Goal: Information Seeking & Learning: Learn about a topic

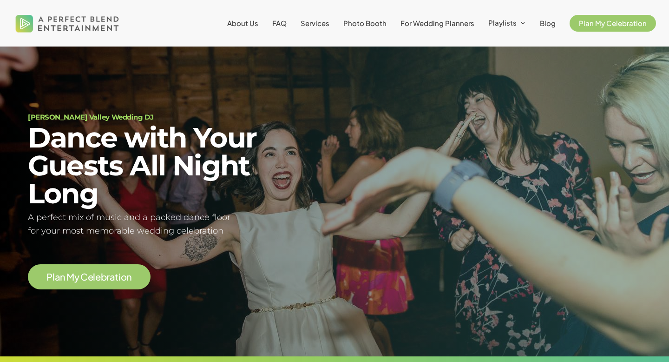
scroll to position [33, 0]
click at [248, 23] on span "About Us" at bounding box center [242, 23] width 31 height 9
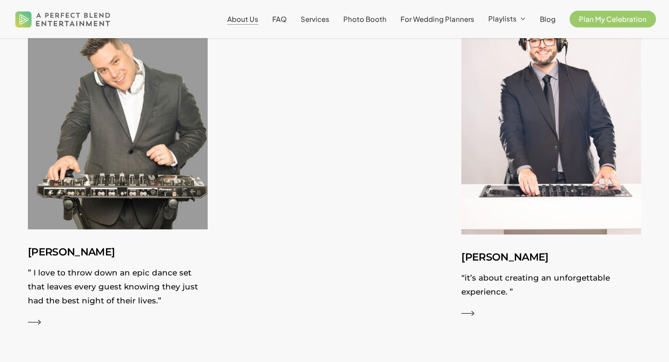
scroll to position [1683, 0]
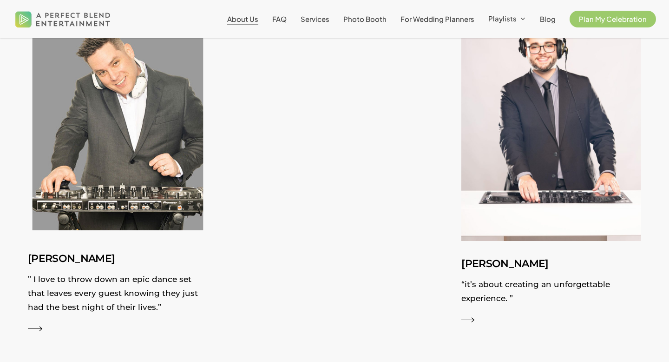
click at [164, 196] on img at bounding box center [118, 123] width 196 height 246
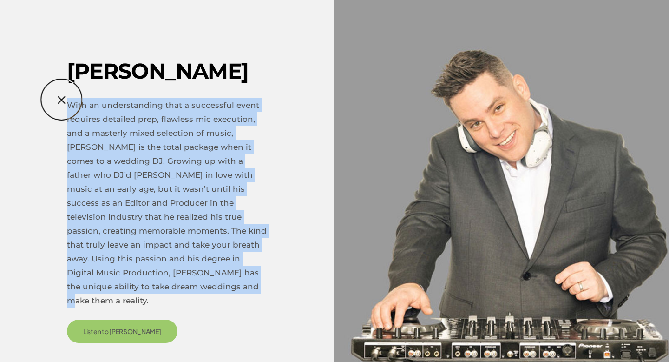
drag, startPoint x: 257, startPoint y: 280, endPoint x: 61, endPoint y: 99, distance: 266.7
click at [61, 99] on div "[PERSON_NAME] With an understanding that a successful event requires detailed p…" at bounding box center [334, 181] width 669 height 362
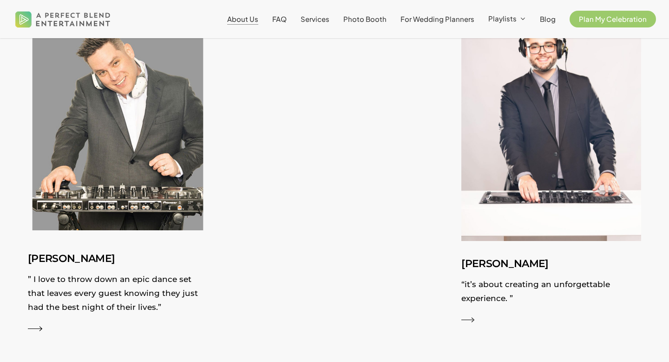
click at [120, 153] on img at bounding box center [118, 123] width 196 height 246
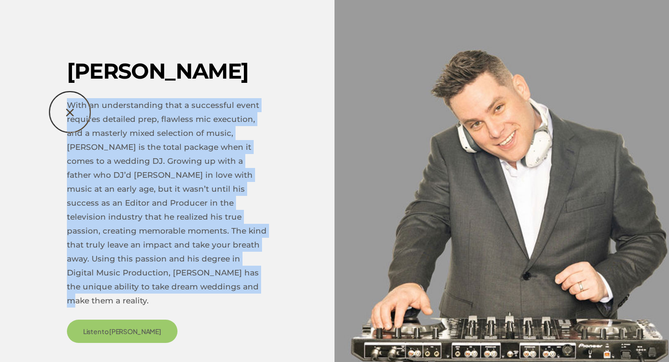
drag, startPoint x: 257, startPoint y: 283, endPoint x: 70, endPoint y: 112, distance: 253.6
click at [70, 112] on p "With an understanding that a successful event requires detailed prep, flawless …" at bounding box center [167, 208] width 201 height 221
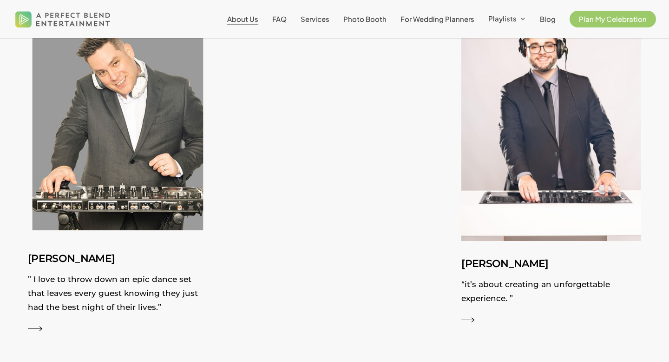
click at [102, 276] on p "” I love to throw down an epic dance set that leaves every guest knowing they j…" at bounding box center [118, 295] width 180 height 46
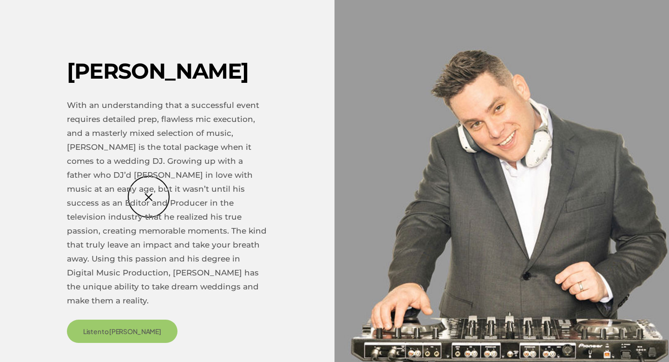
click at [149, 197] on p "With an understanding that a successful event requires detailed prep, flawless …" at bounding box center [167, 208] width 201 height 221
click at [149, 197] on img at bounding box center [118, 122] width 180 height 225
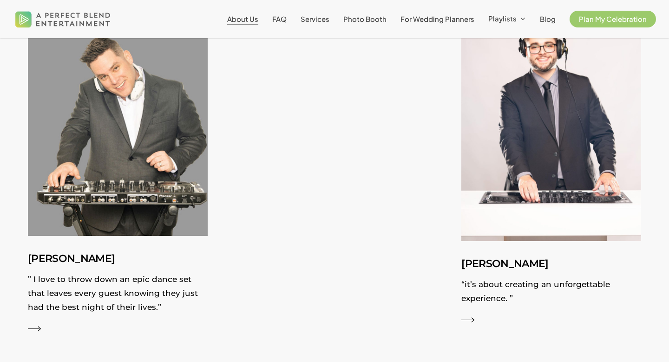
click at [149, 197] on img at bounding box center [118, 122] width 180 height 225
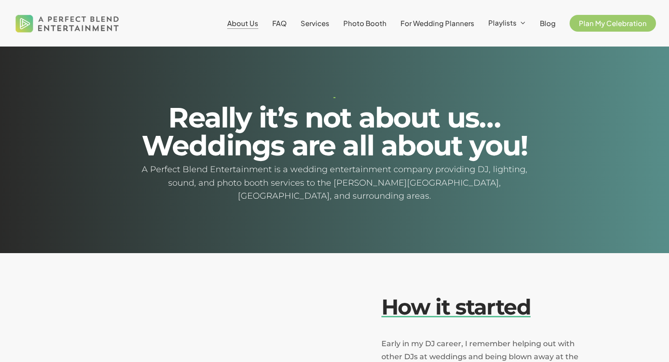
scroll to position [1683, 0]
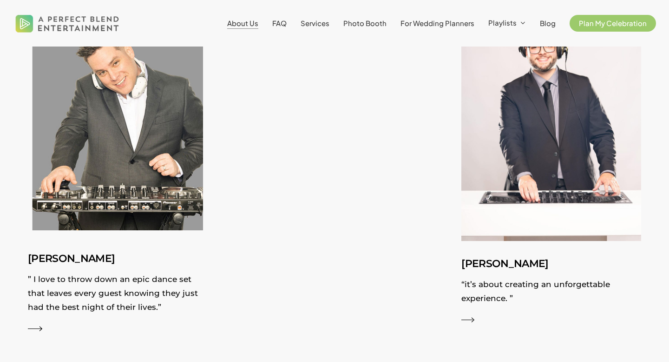
click at [73, 285] on p "” I love to throw down an epic dance set that leaves every guest knowing they j…" at bounding box center [118, 295] width 180 height 46
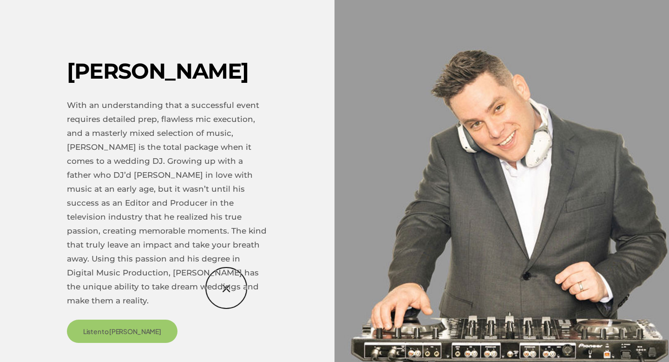
click at [226, 288] on p "With an understanding that a successful event requires detailed prep, flawless …" at bounding box center [167, 208] width 201 height 221
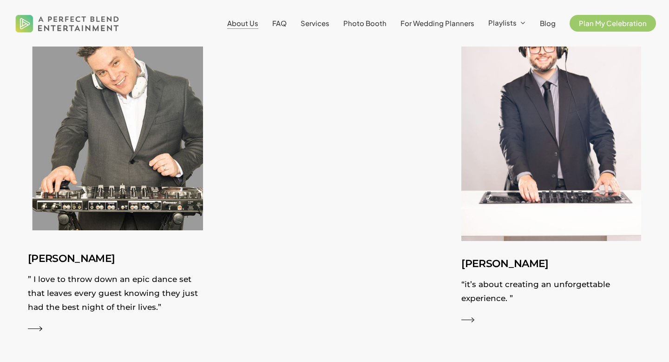
click at [139, 281] on p "” I love to throw down an epic dance set that leaves every guest knowing they j…" at bounding box center [118, 295] width 180 height 46
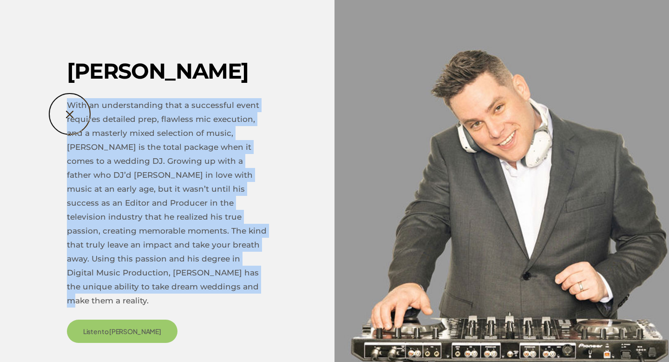
drag, startPoint x: 268, startPoint y: 281, endPoint x: 70, endPoint y: 114, distance: 259.2
click at [70, 114] on div "[PERSON_NAME] With an understanding that a successful event requires detailed p…" at bounding box center [334, 181] width 669 height 362
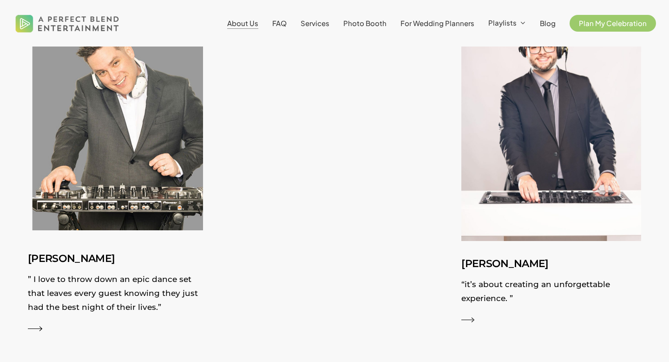
click at [85, 213] on img at bounding box center [118, 123] width 196 height 246
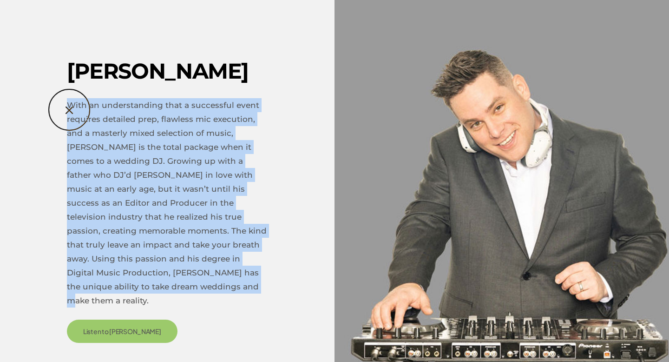
drag, startPoint x: 270, startPoint y: 282, endPoint x: 69, endPoint y: 110, distance: 264.7
click at [69, 110] on div "[PERSON_NAME] With an understanding that a successful event requires detailed p…" at bounding box center [334, 181] width 669 height 362
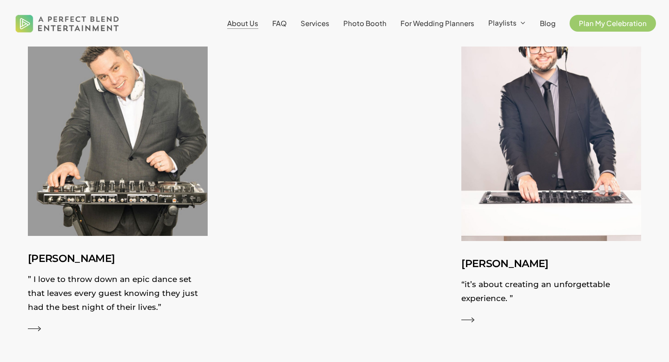
click at [69, 110] on img at bounding box center [118, 122] width 180 height 225
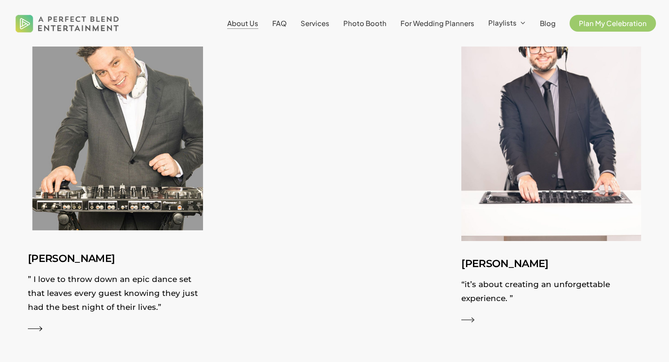
click at [63, 289] on p "” I love to throw down an epic dance set that leaves every guest knowing they j…" at bounding box center [118, 295] width 180 height 46
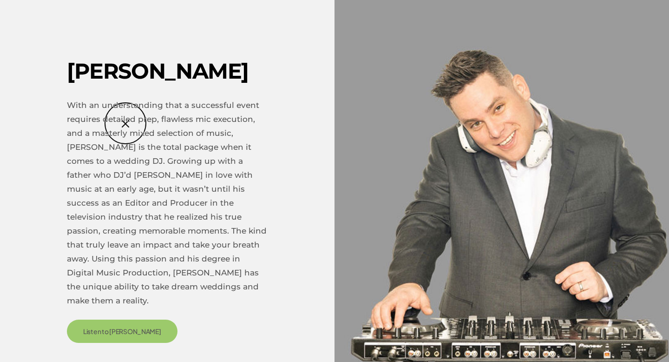
scroll to position [1715, 0]
click at [256, 115] on p "With an understanding that a successful event requires detailed prep, flawless …" at bounding box center [167, 208] width 201 height 221
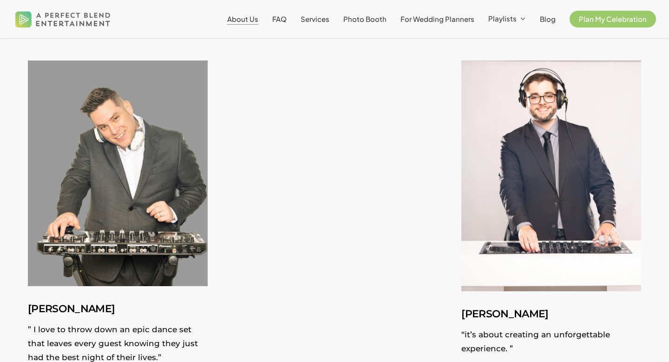
scroll to position [1628, 0]
